Goal: Task Accomplishment & Management: Complete application form

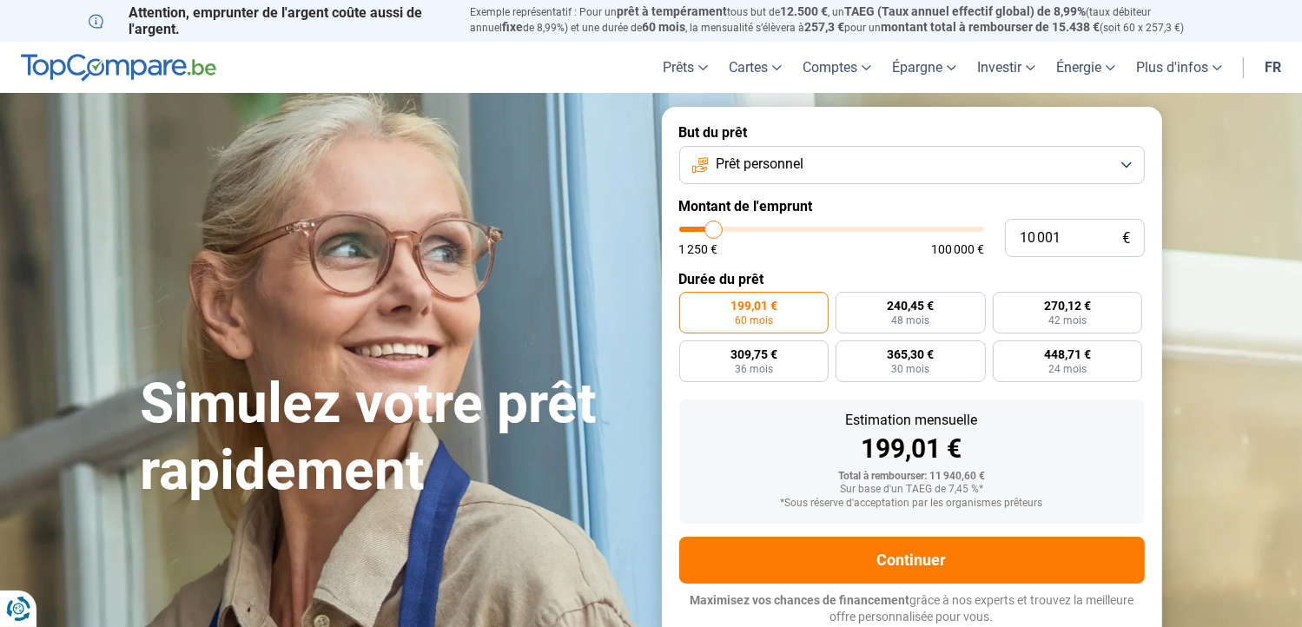
type input "9 250"
type input "9250"
type input "9 750"
type input "9750"
type input "10 750"
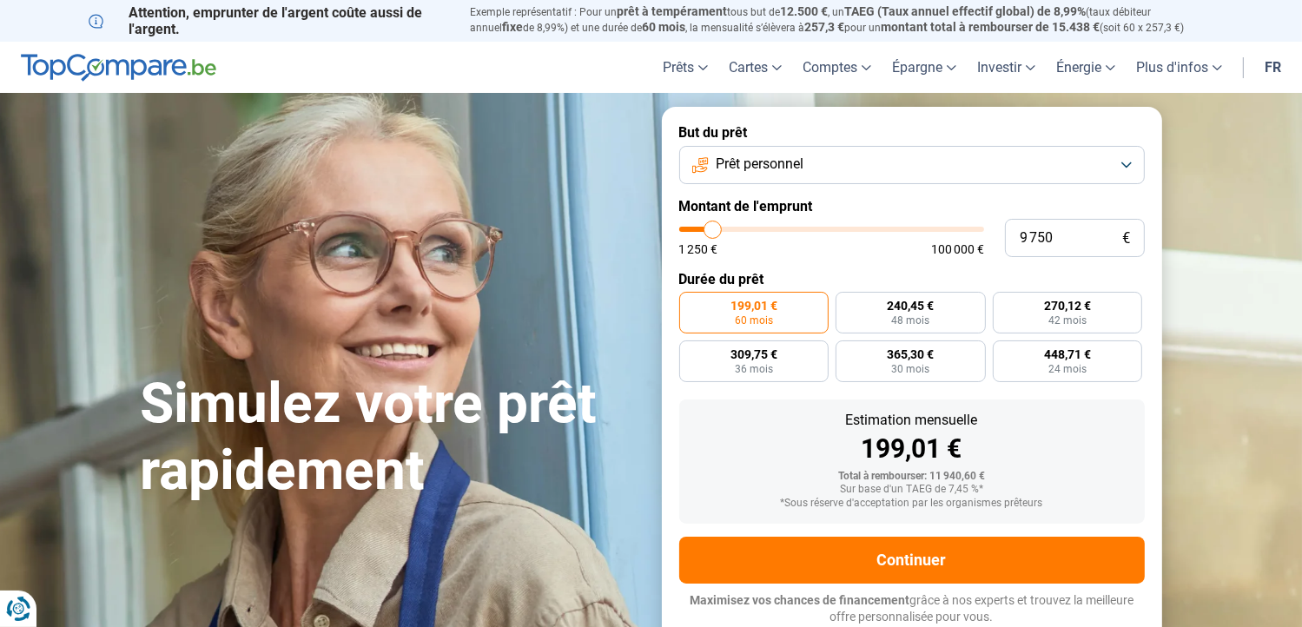
type input "10750"
type input "12 000"
type input "12000"
type input "12 750"
type input "12750"
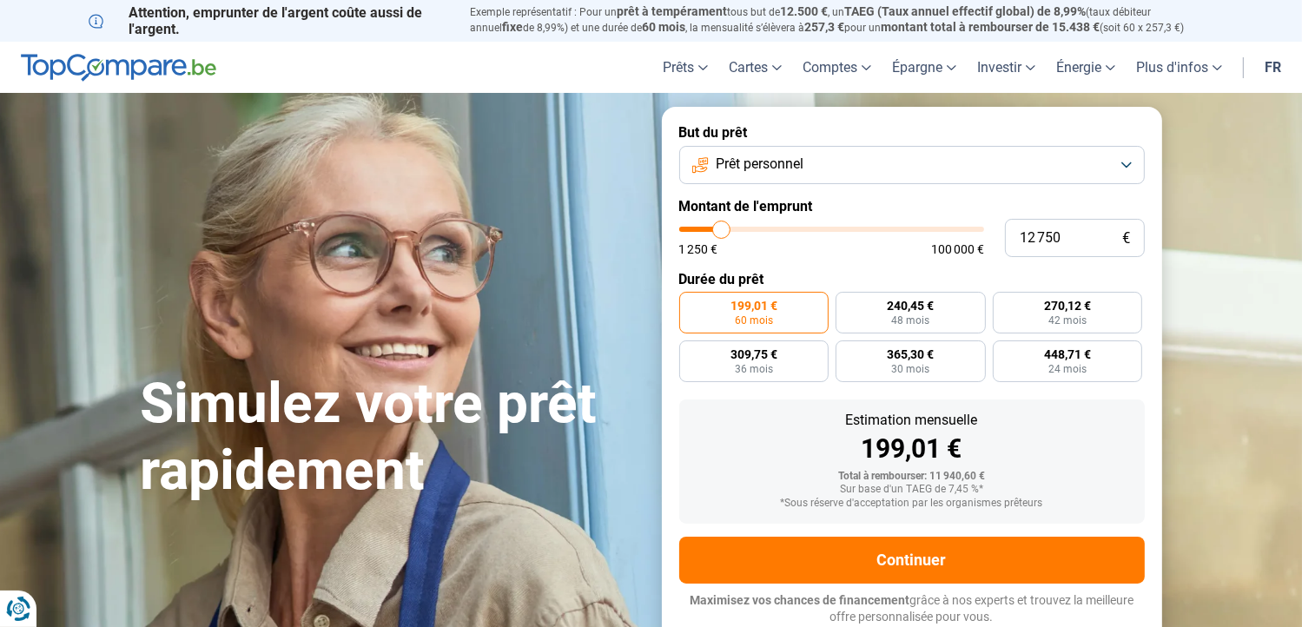
type input "13 500"
type input "13500"
type input "13 750"
type input "13750"
type input "14 500"
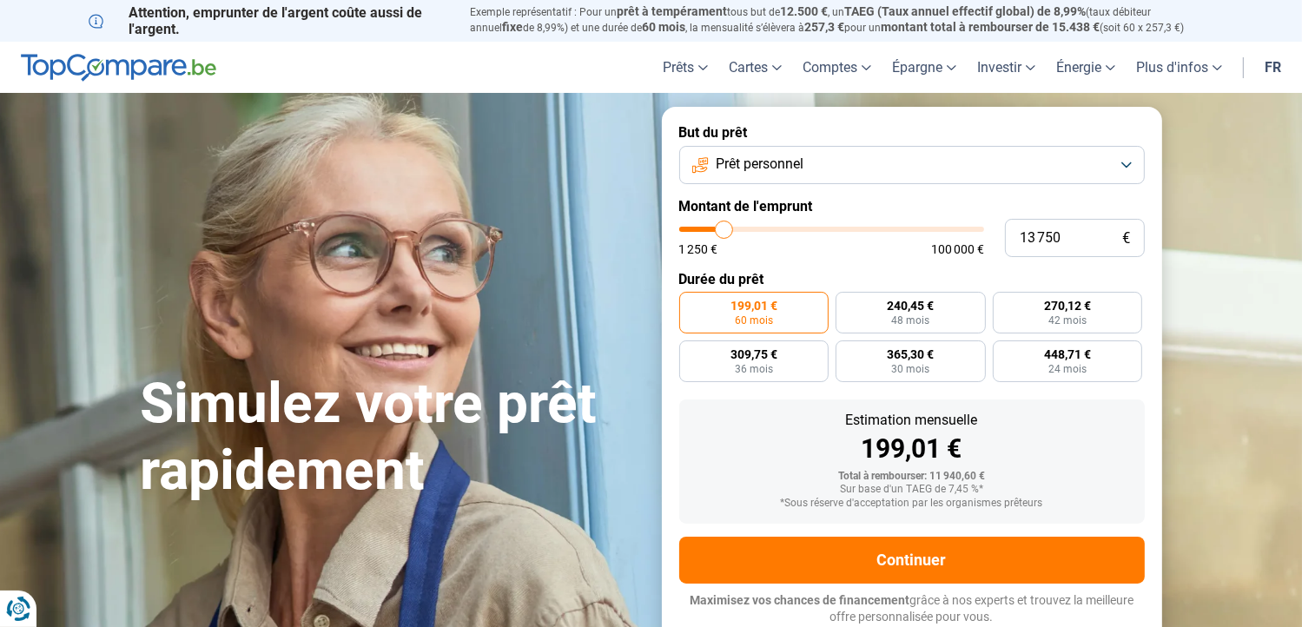
type input "14500"
type input "15 000"
type input "15000"
type input "15 500"
type input "15500"
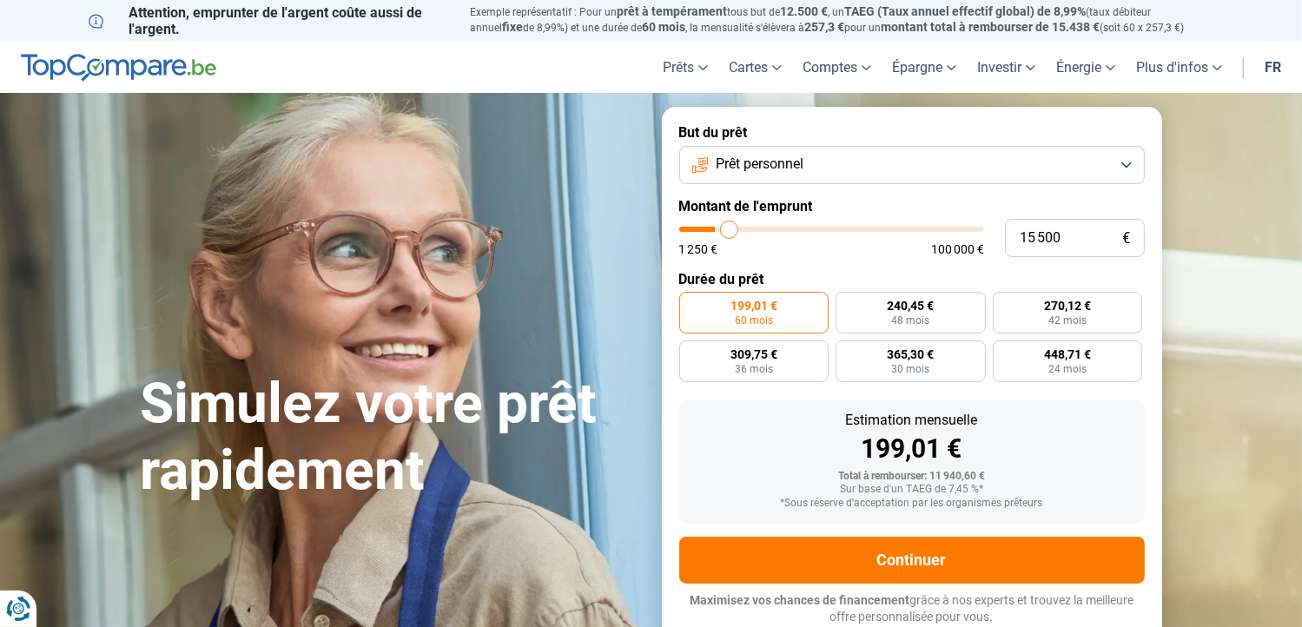
type input "15 750"
type input "15750"
type input "16 000"
type input "16000"
type input "16 750"
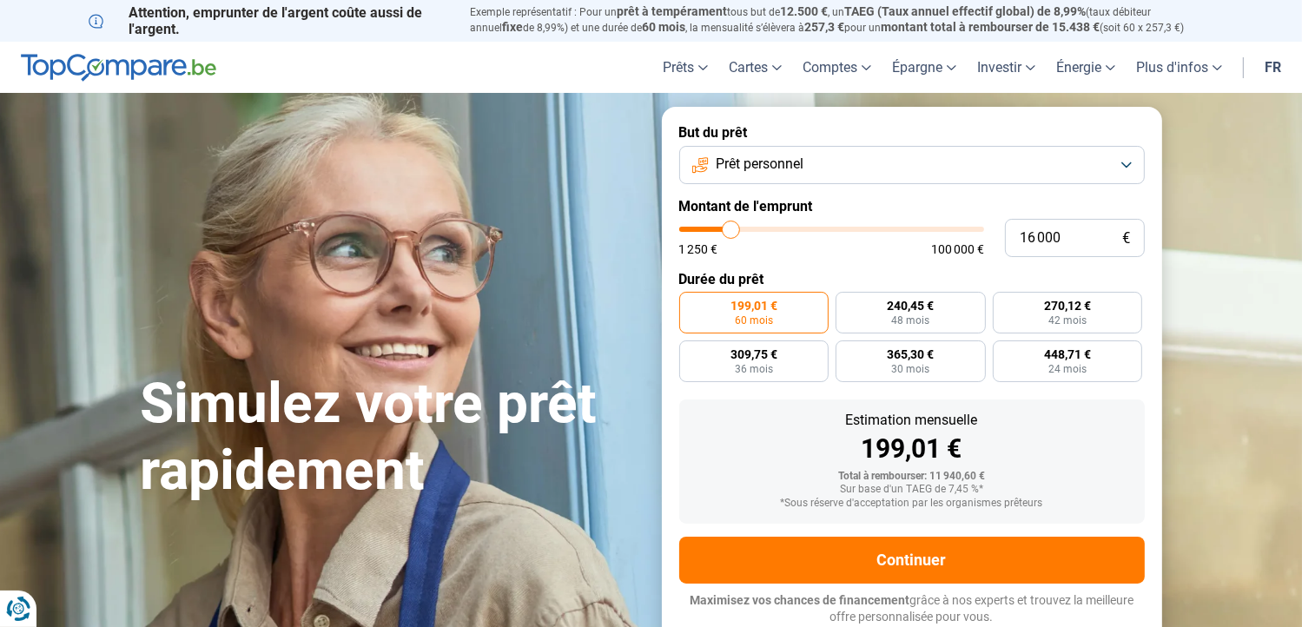
type input "16750"
type input "17 000"
type input "17000"
type input "17 500"
type input "17500"
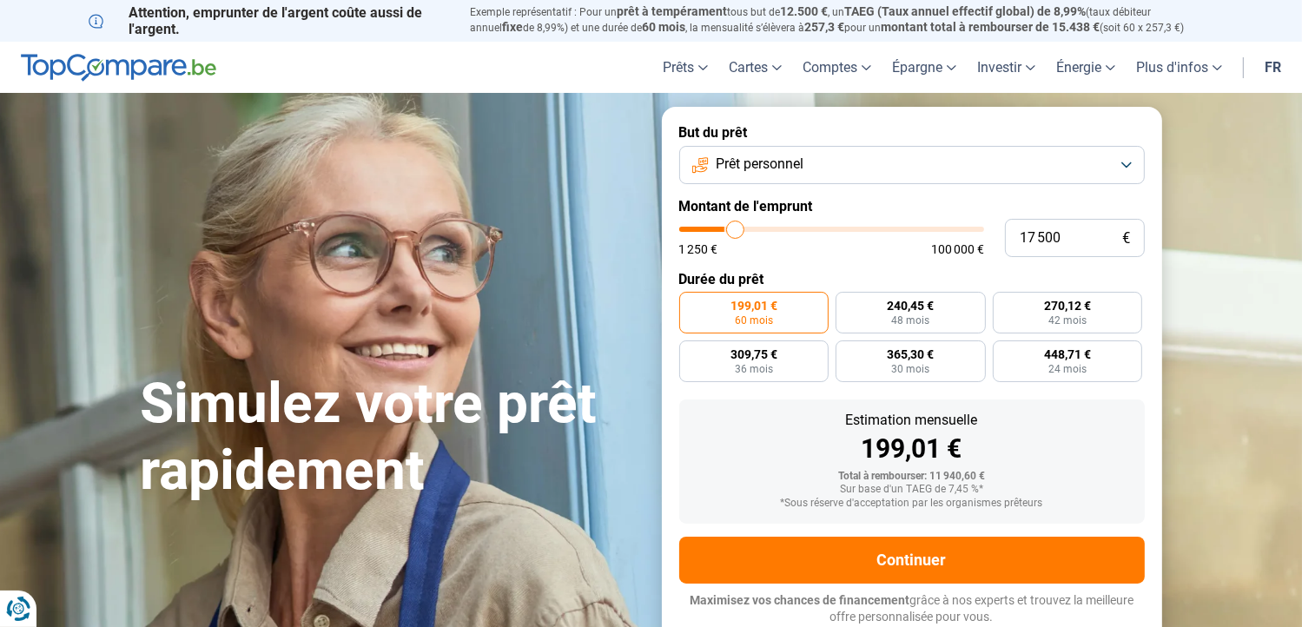
type input "17 750"
type input "17750"
type input "18 000"
type input "18000"
type input "18 750"
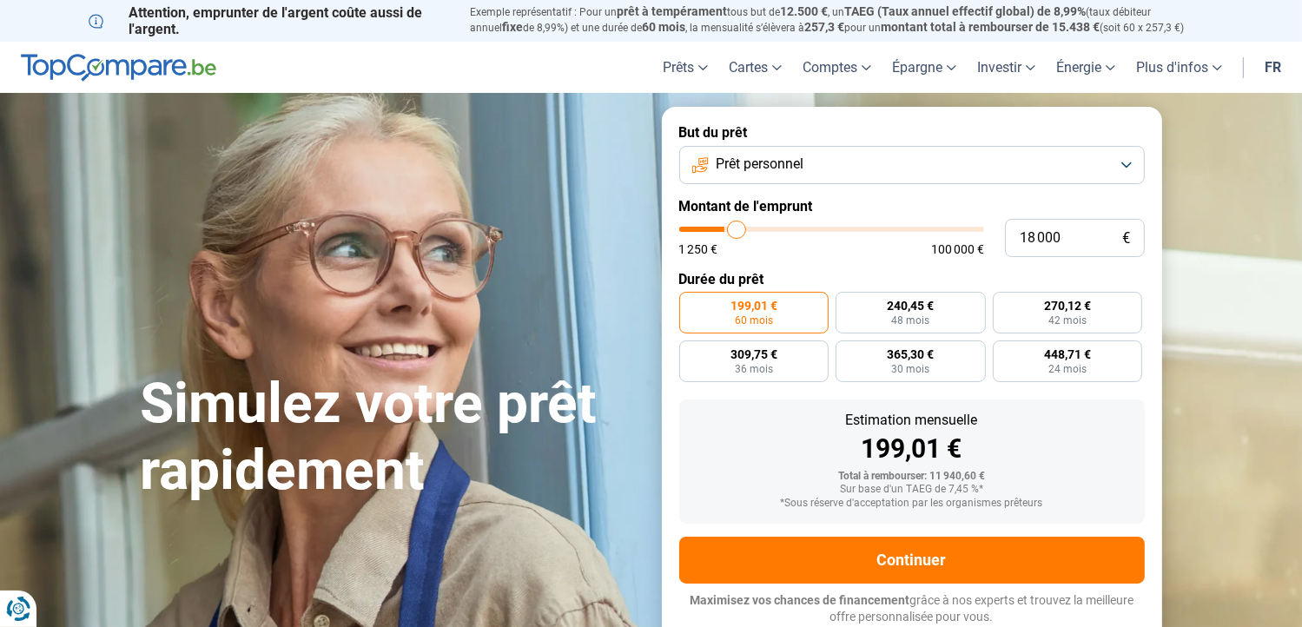
type input "18750"
type input "19 500"
type input "19500"
type input "20 500"
type input "20500"
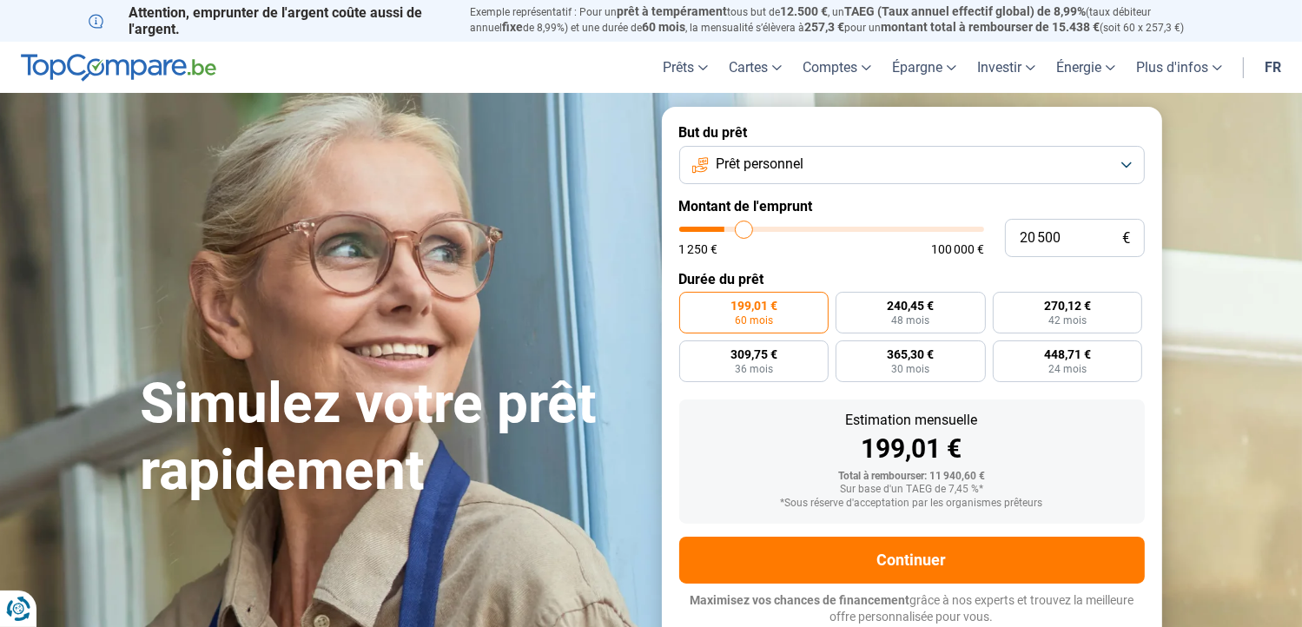
type input "21 000"
type input "21000"
type input "21 750"
type input "21750"
type input "22 000"
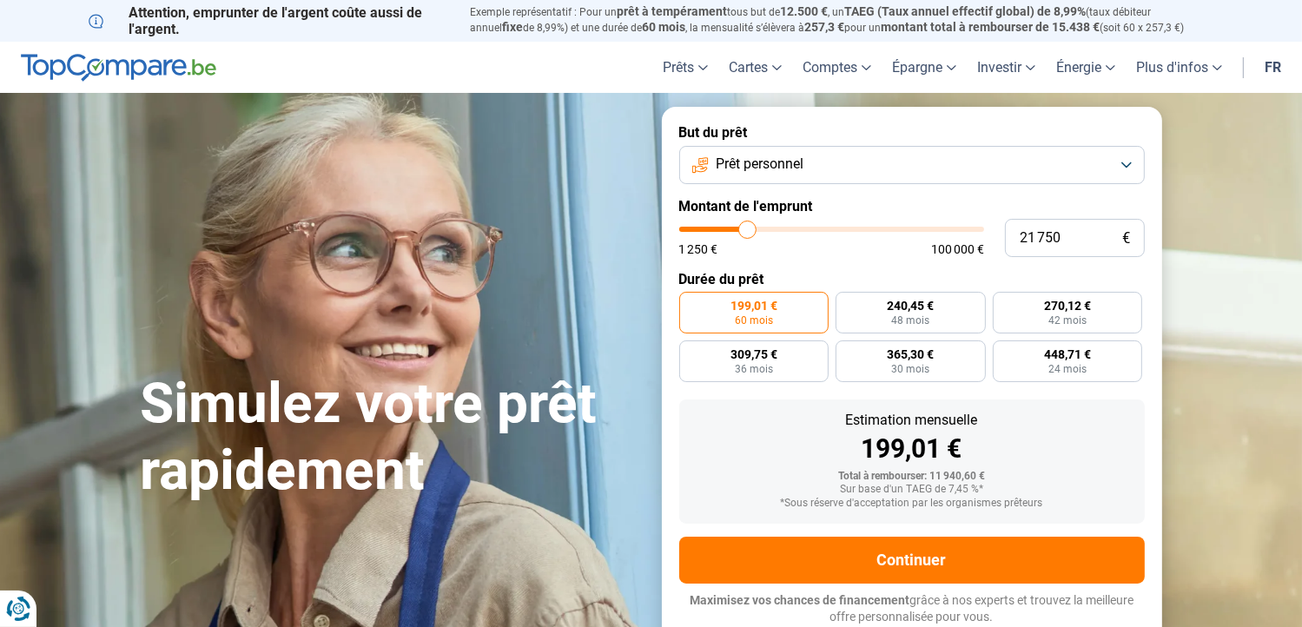
type input "22000"
type input "22 500"
type input "22500"
type input "22 750"
type input "22750"
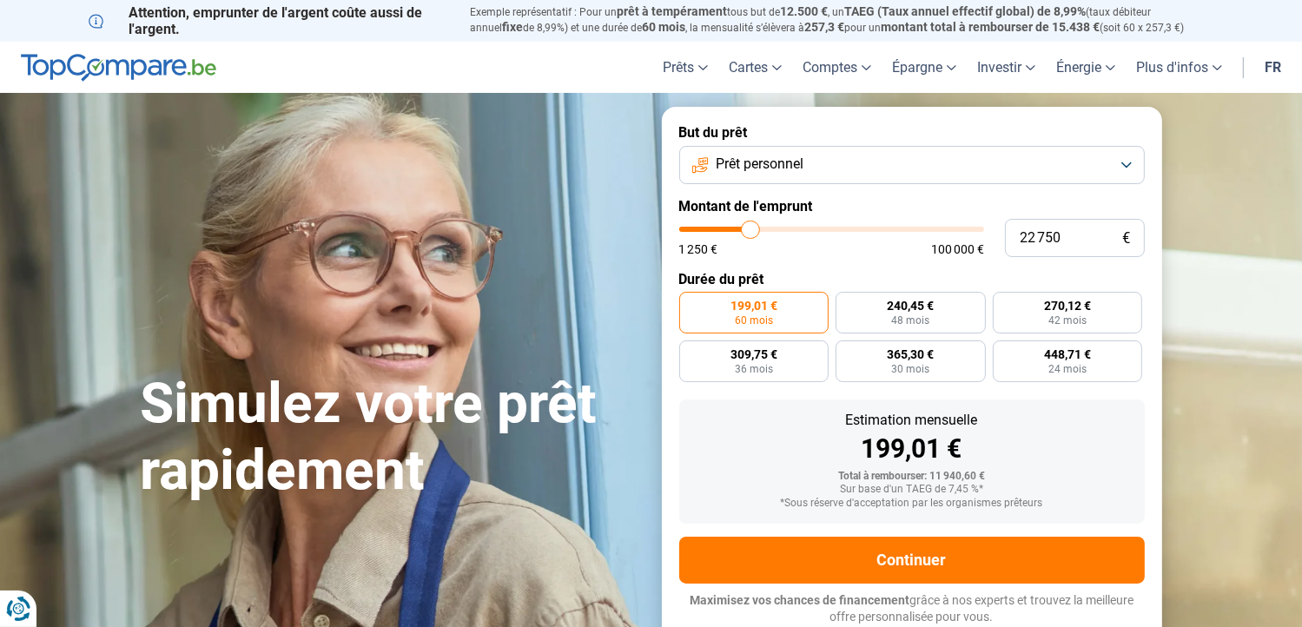
type input "23 250"
type input "23250"
type input "24 250"
type input "24250"
type input "24 500"
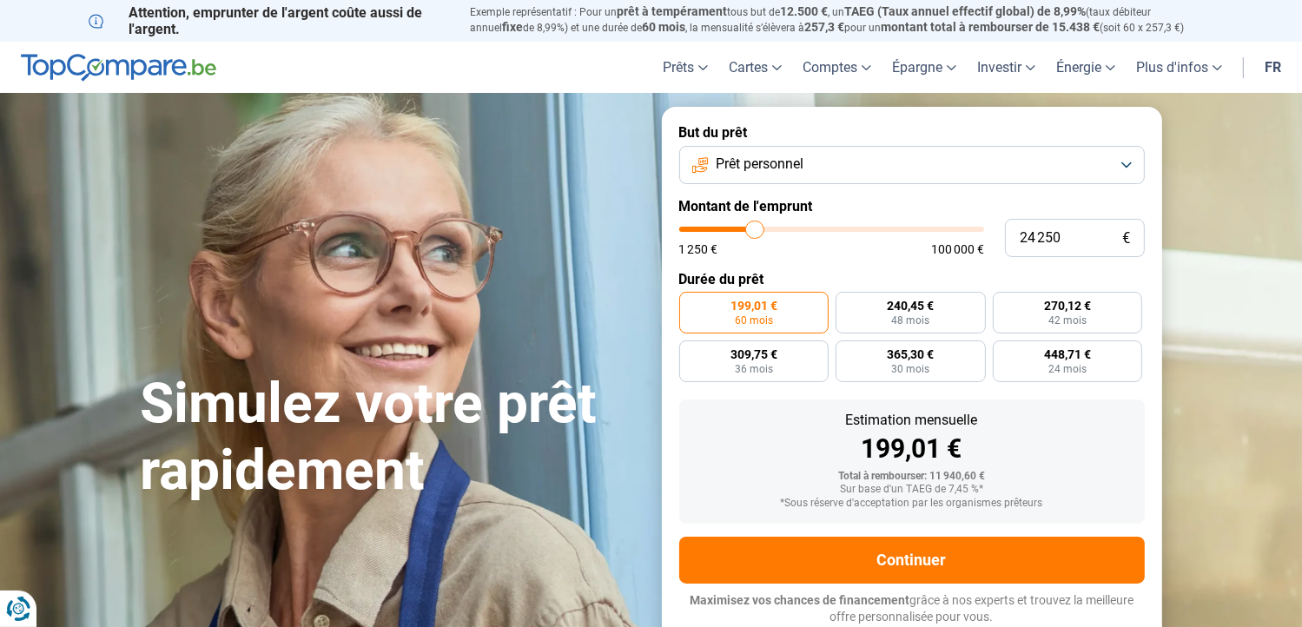
type input "24500"
type input "25 000"
type input "25000"
type input "26 000"
type input "26000"
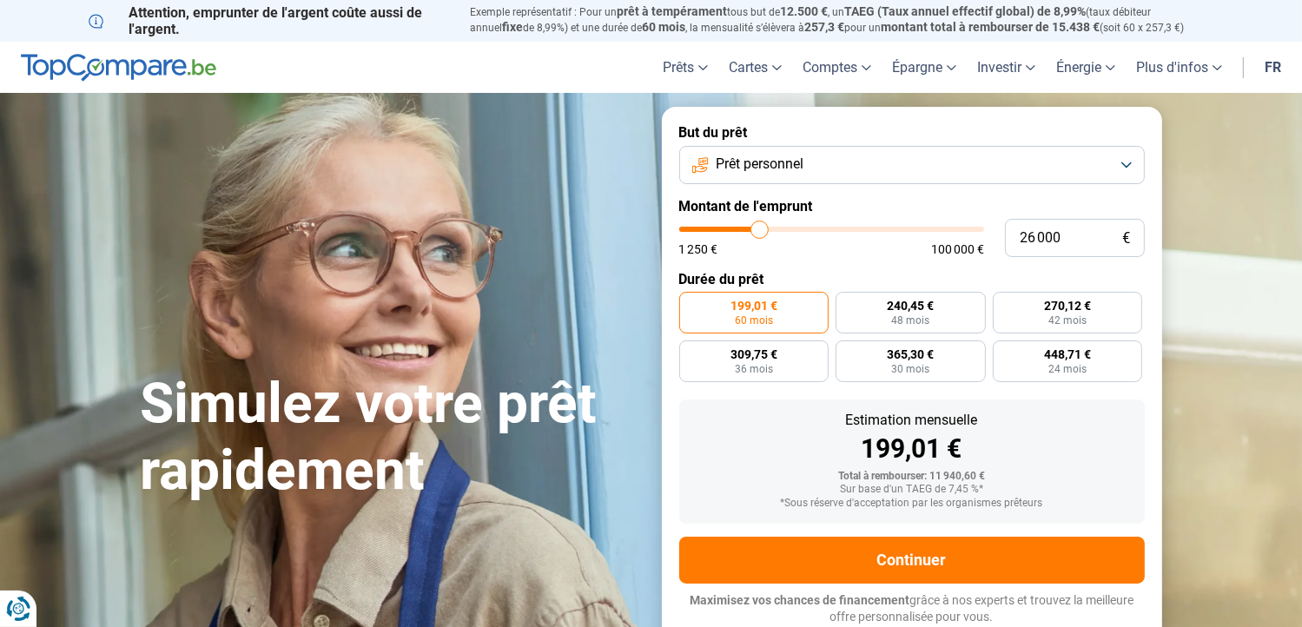
type input "26 250"
type input "26250"
type input "26 500"
type input "26500"
type input "27 000"
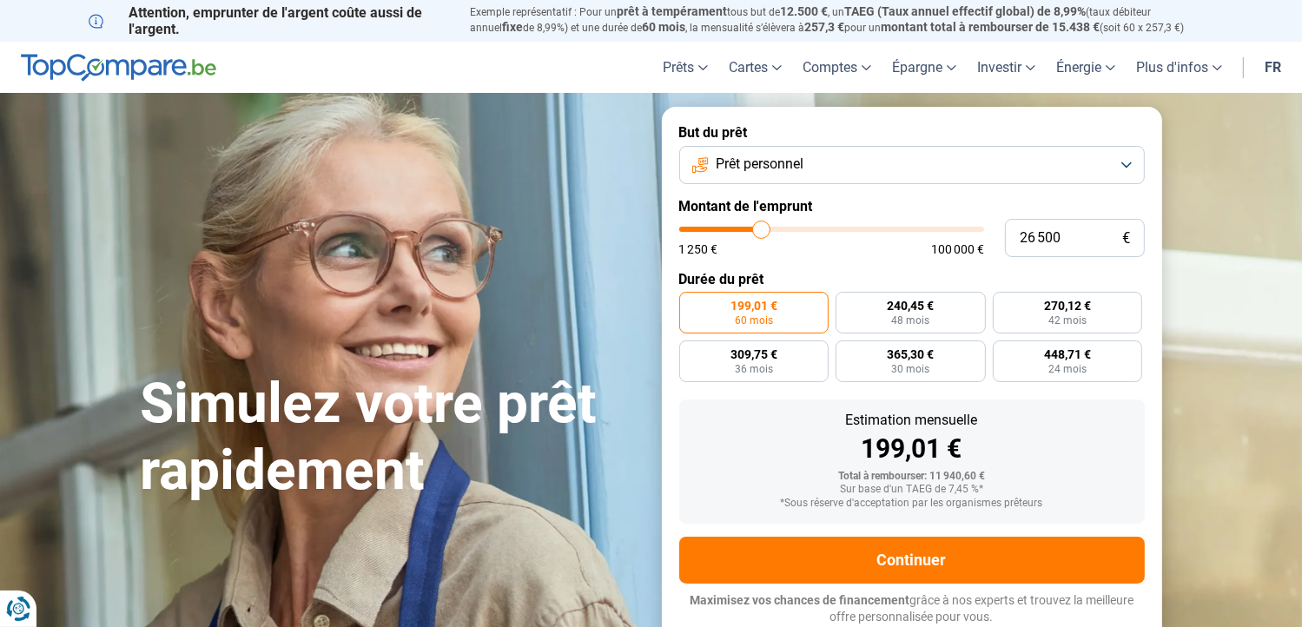
type input "27000"
type input "27 250"
type input "27250"
type input "27 500"
type input "27500"
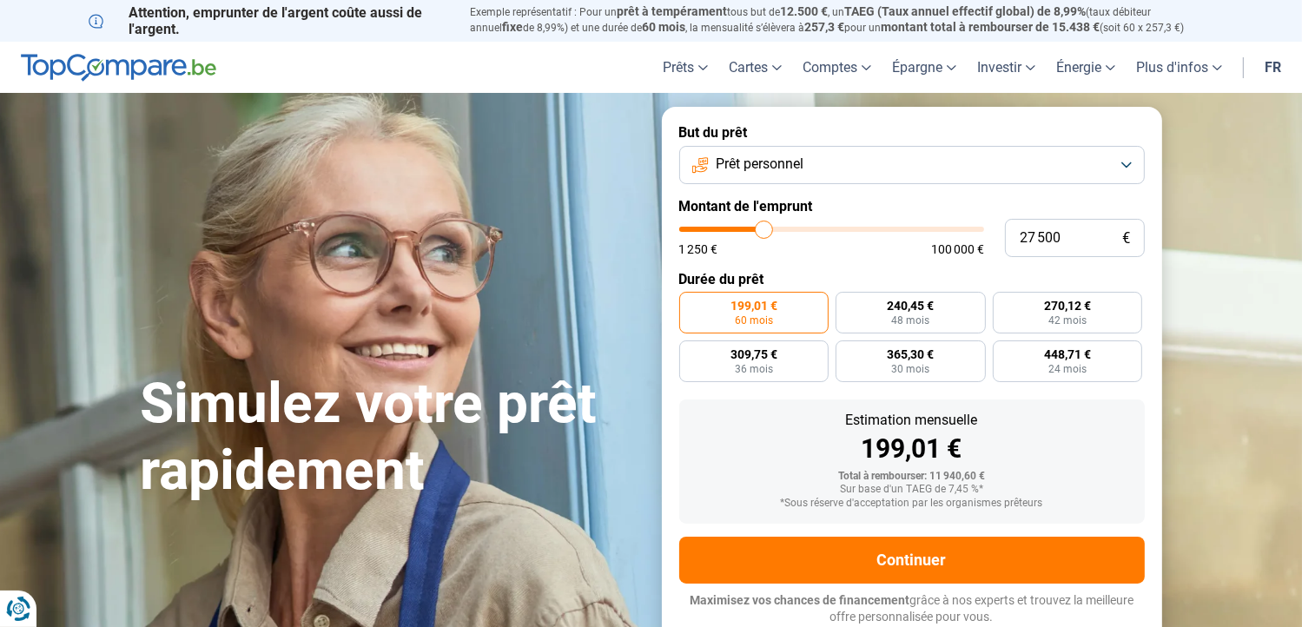
type input "27 750"
type input "27750"
type input "28 250"
type input "28250"
type input "28 500"
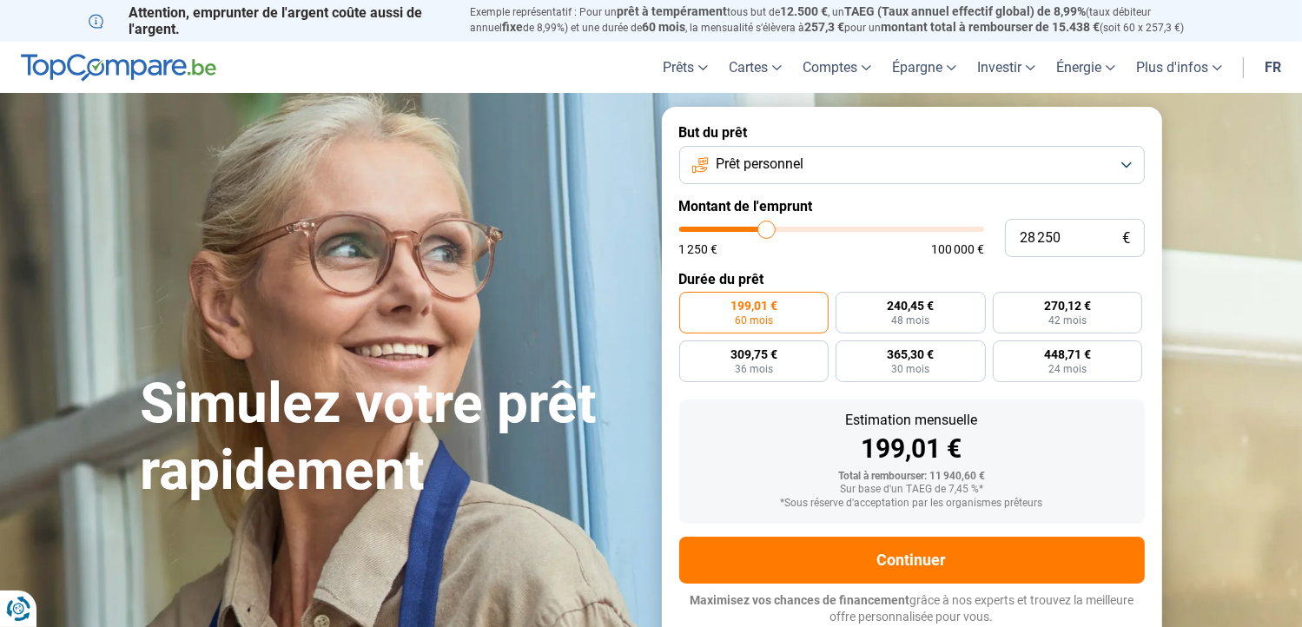
type input "28500"
type input "28 750"
type input "28750"
type input "29 000"
type input "29000"
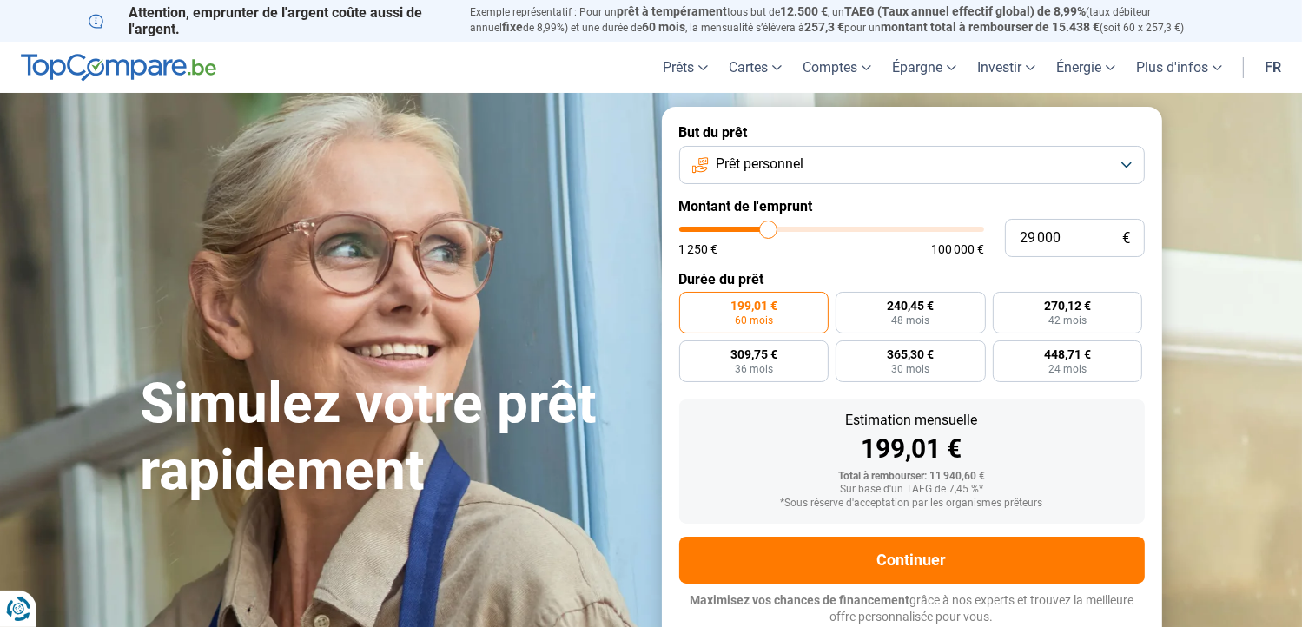
type input "28 250"
type input "28250"
type input "27 000"
type input "27000"
type input "26 750"
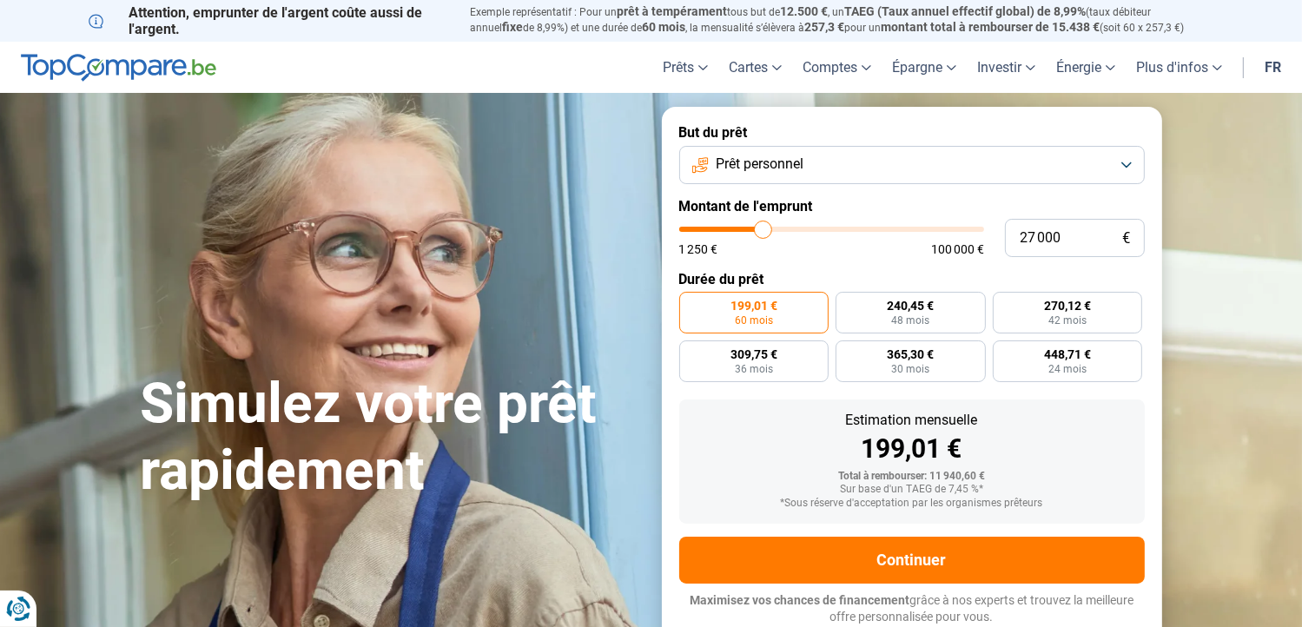
type input "26750"
type input "27 000"
type input "27000"
type input "27 500"
type input "27500"
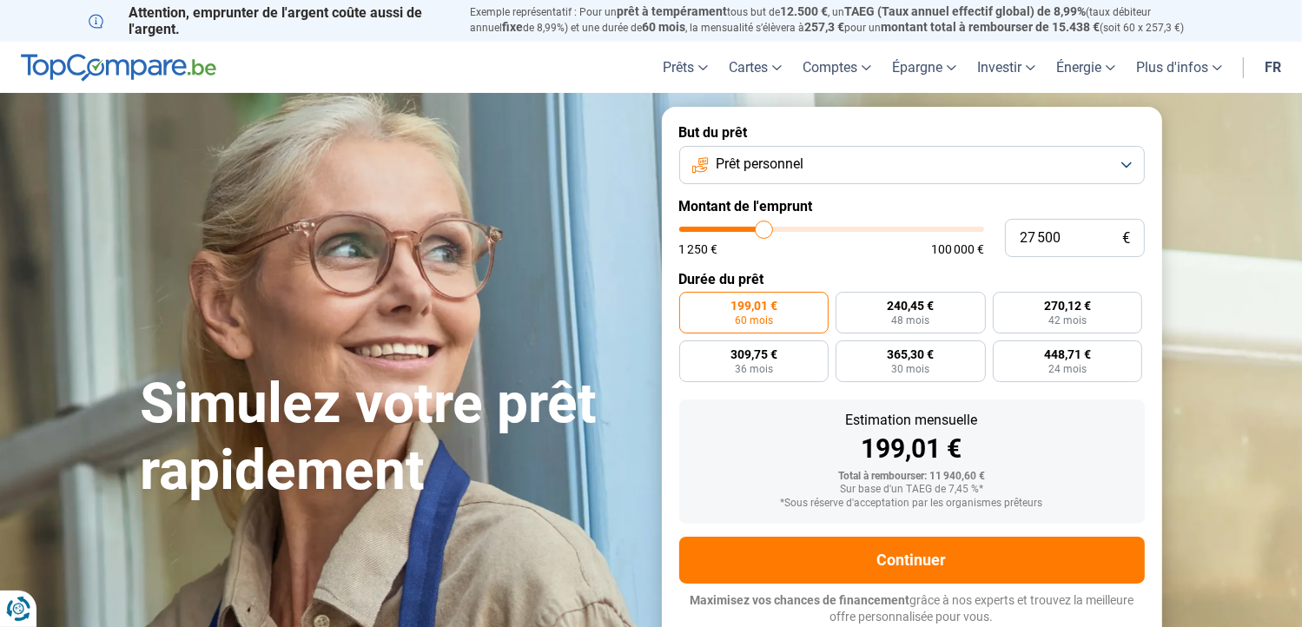
type input "27 750"
type input "27750"
type input "28 250"
type input "28250"
type input "28 500"
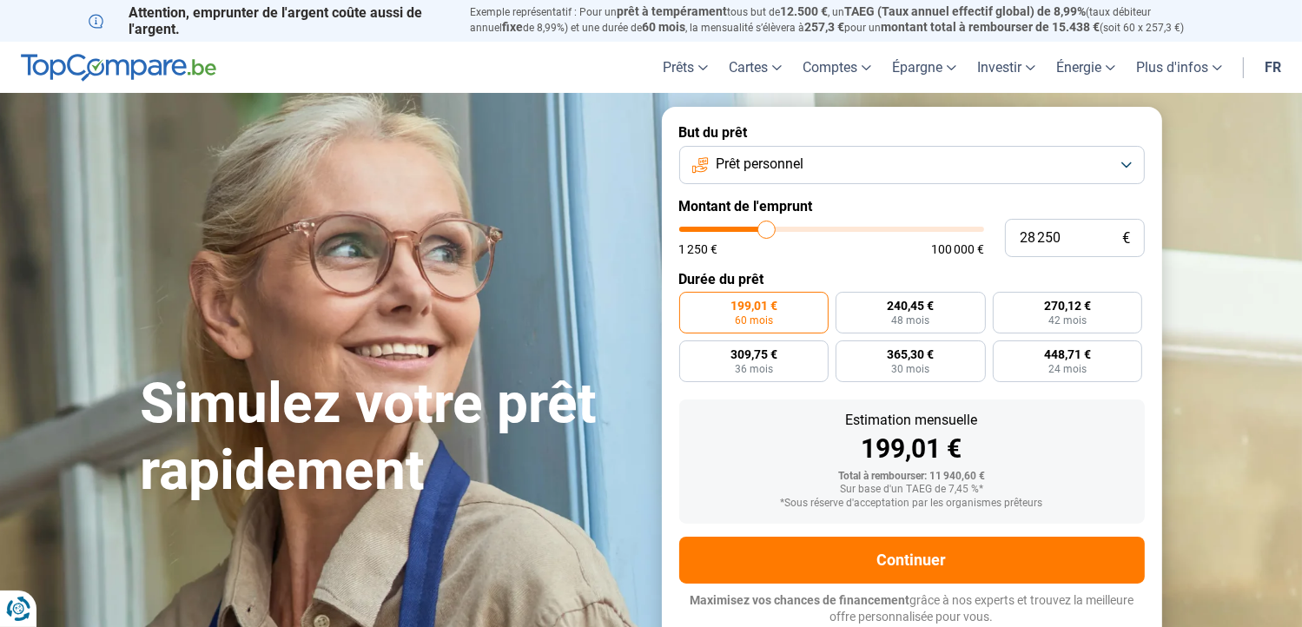
type input "28500"
type input "28 750"
type input "28750"
type input "28 500"
type input "28500"
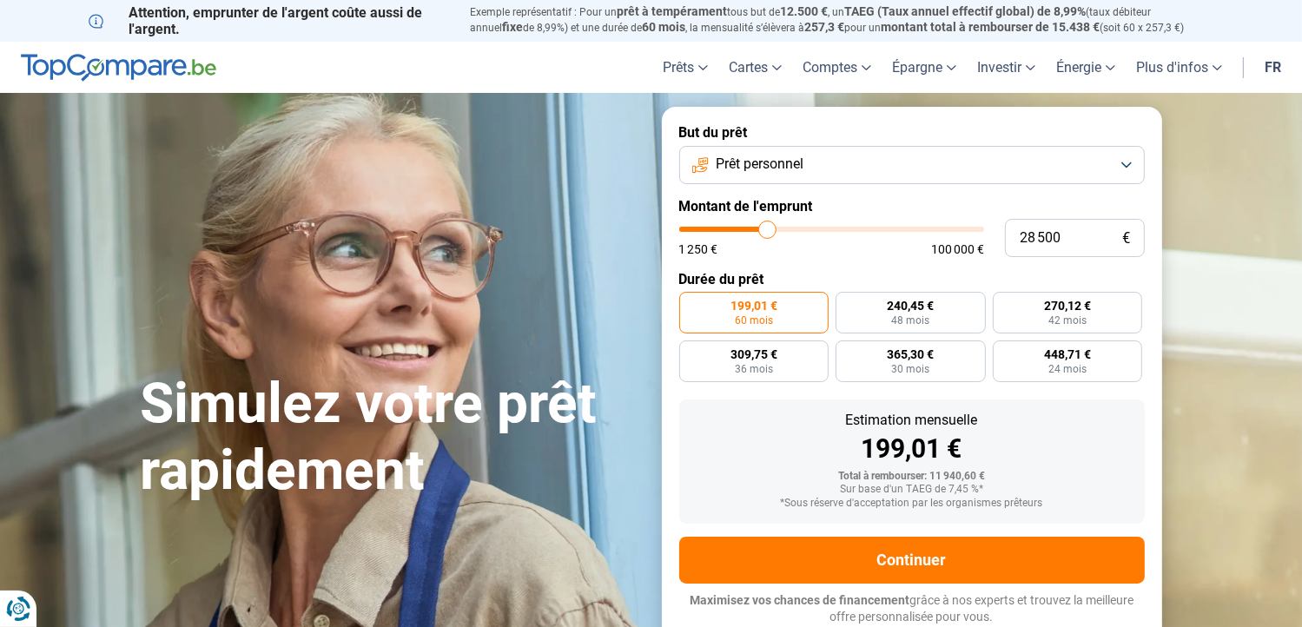
type input "28 250"
type input "28250"
type input "28 000"
drag, startPoint x: 711, startPoint y: 230, endPoint x: 765, endPoint y: 233, distance: 54.8
type input "28000"
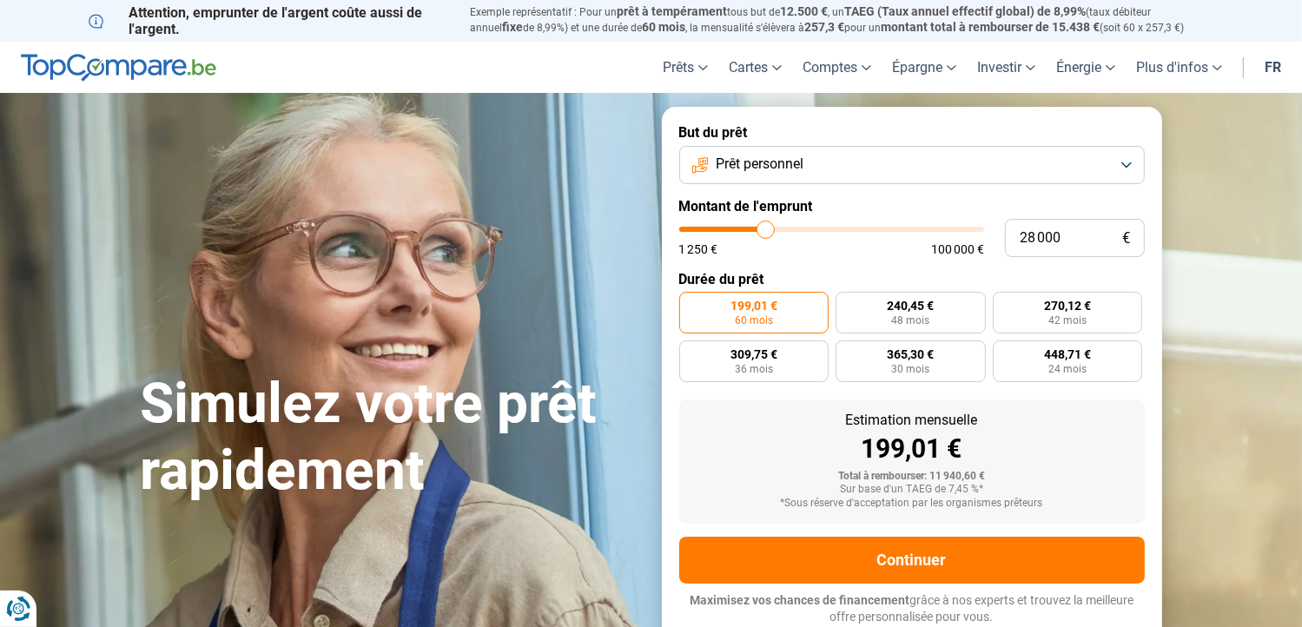
click at [765, 232] on input "range" at bounding box center [831, 229] width 305 height 5
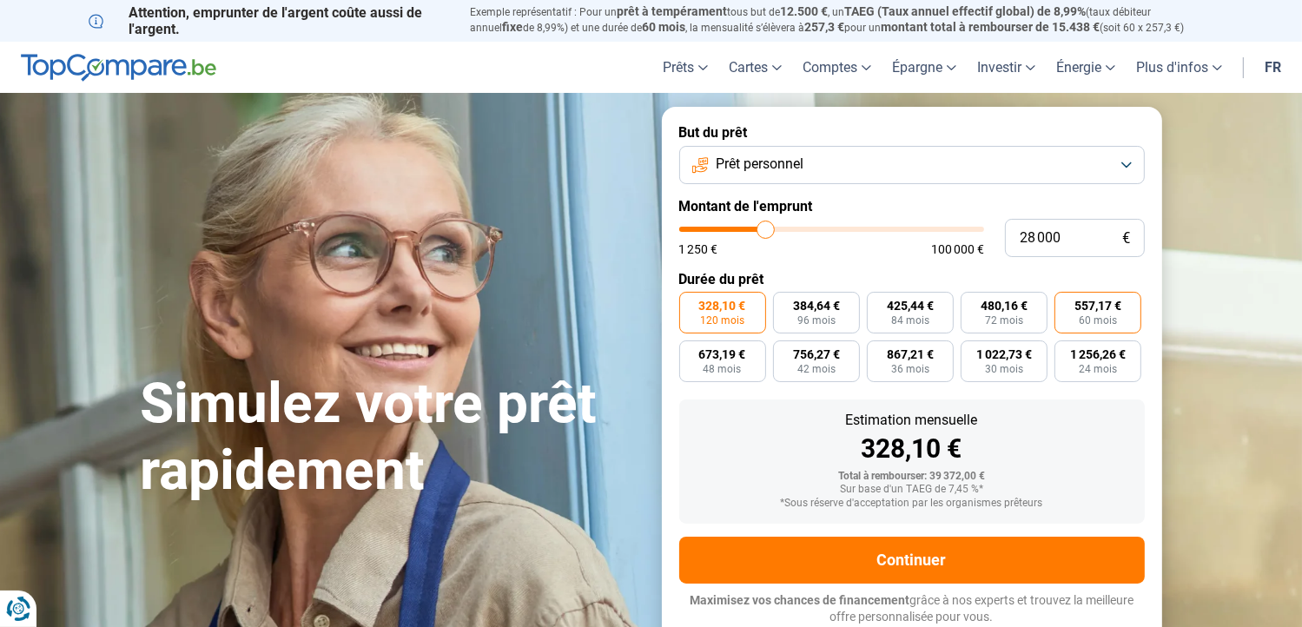
click at [1095, 321] on span "60 mois" at bounding box center [1098, 320] width 38 height 10
click at [1066, 303] on input "557,17 € 60 mois" at bounding box center [1060, 297] width 11 height 11
radio input "true"
click at [716, 158] on span "Prêt personnel" at bounding box center [760, 164] width 88 height 19
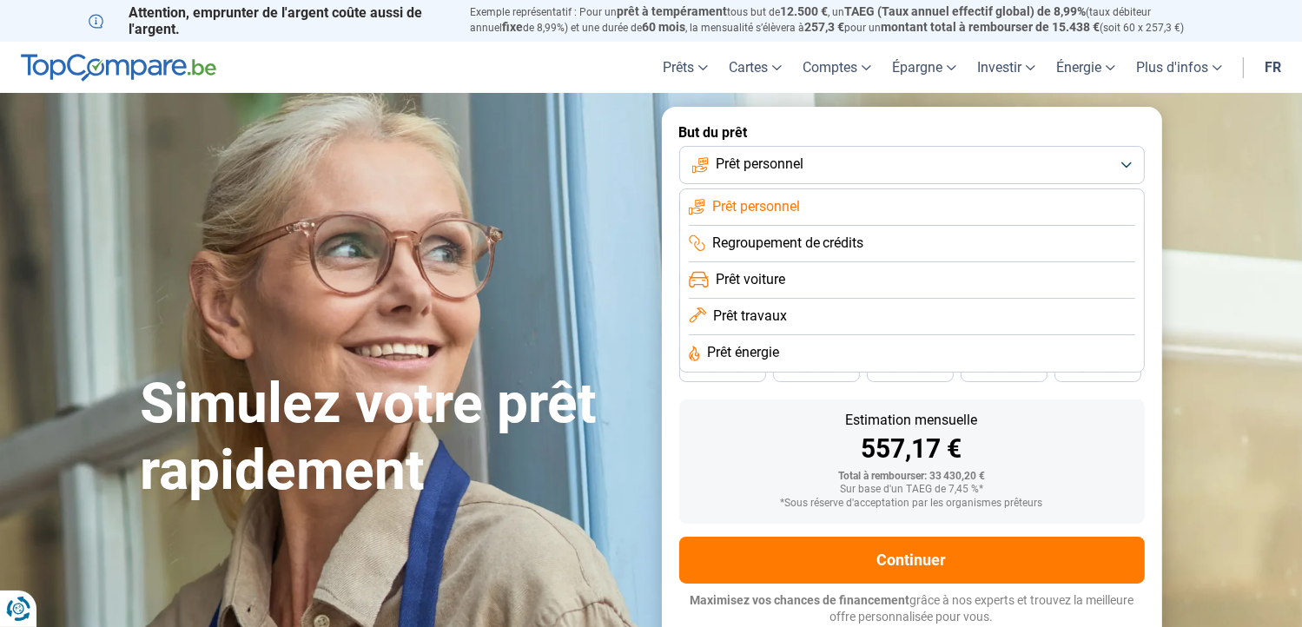
click at [722, 277] on span "Prêt voiture" at bounding box center [750, 279] width 69 height 19
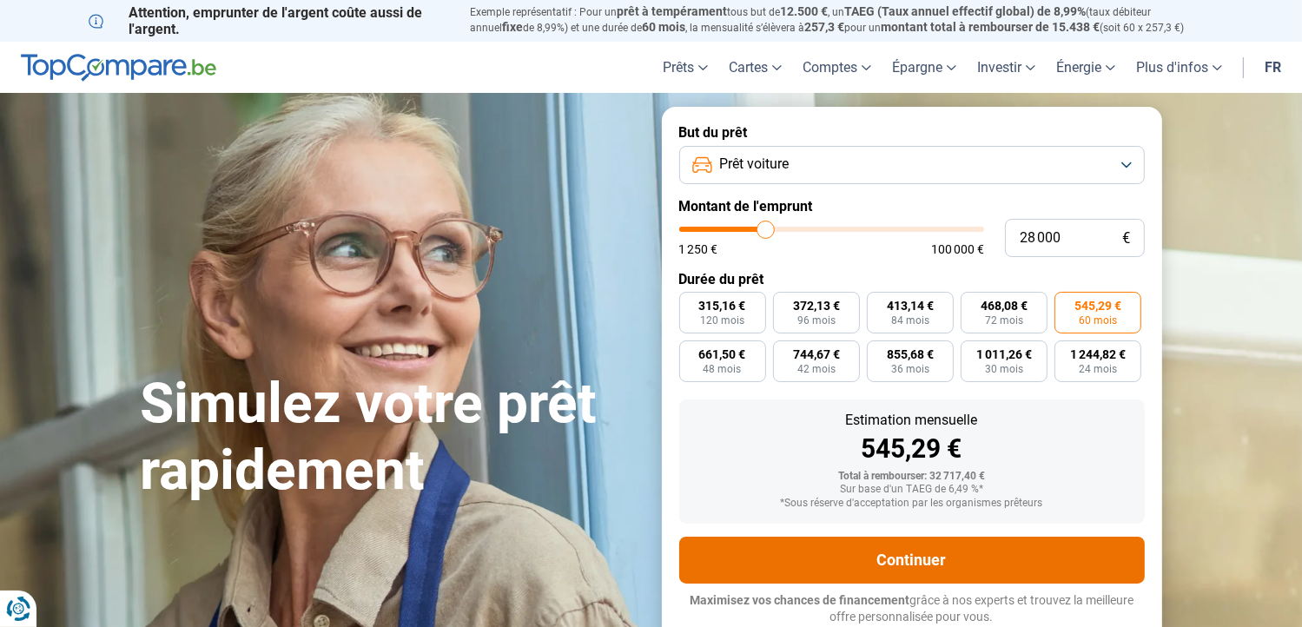
click at [917, 553] on button "Continuer" at bounding box center [912, 560] width 466 height 47
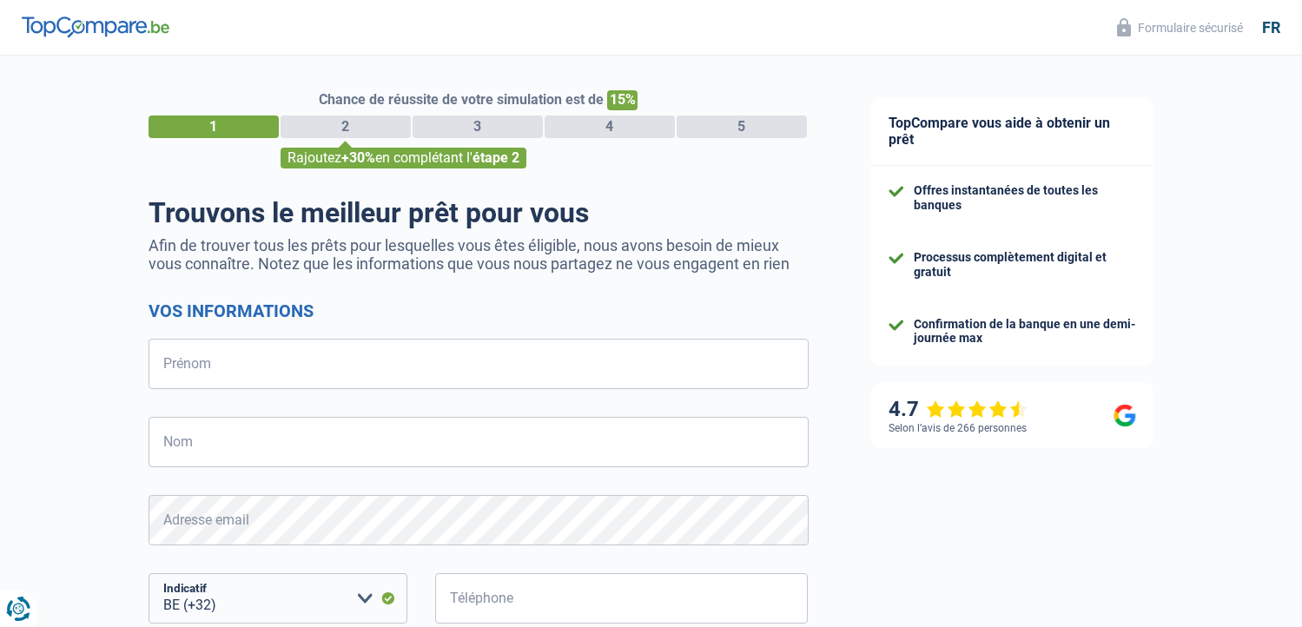
select select "32"
